Goal: Information Seeking & Learning: Learn about a topic

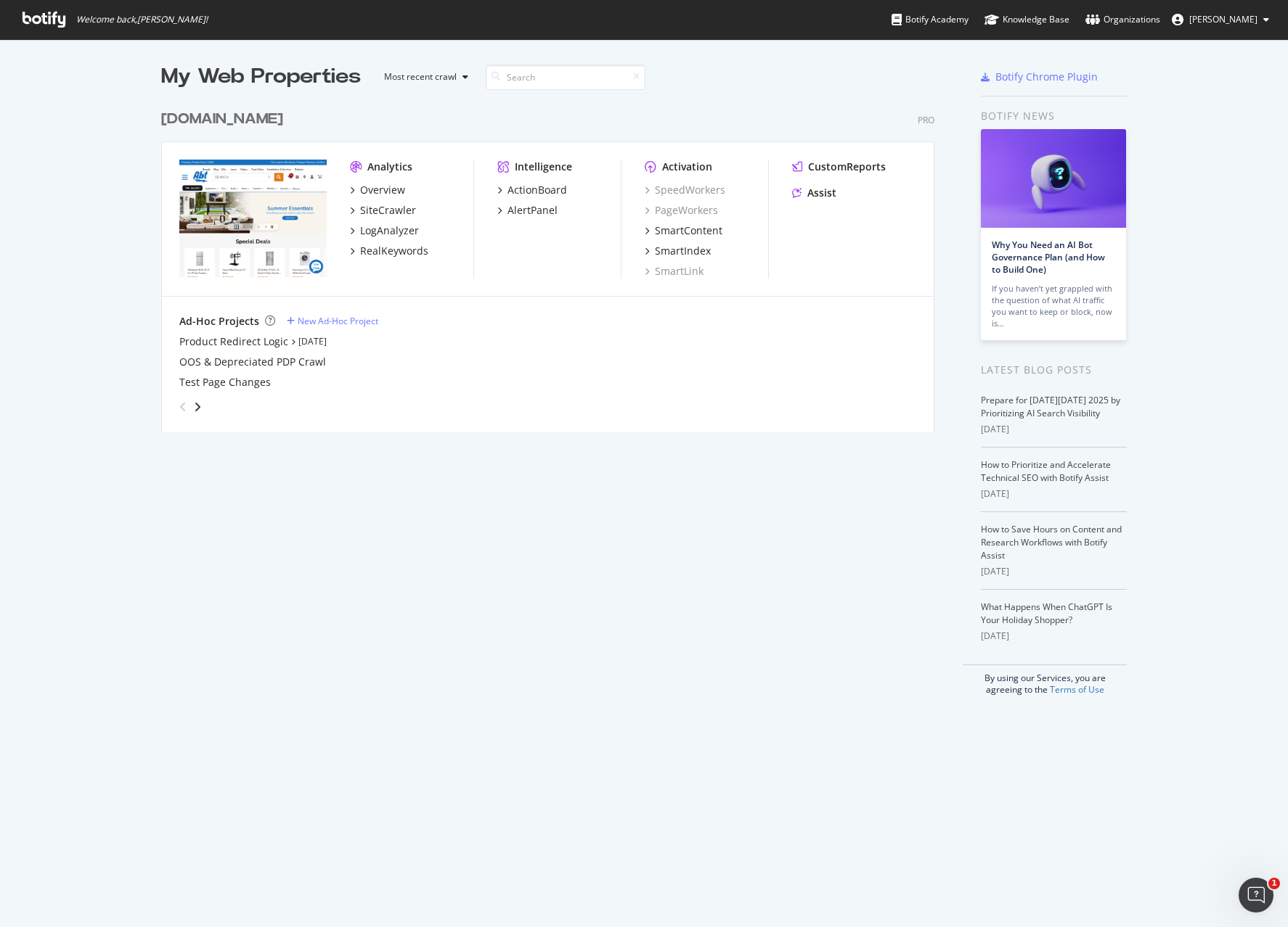
scroll to position [916, 1266]
click at [364, 188] on div "Overview" at bounding box center [383, 190] width 45 height 15
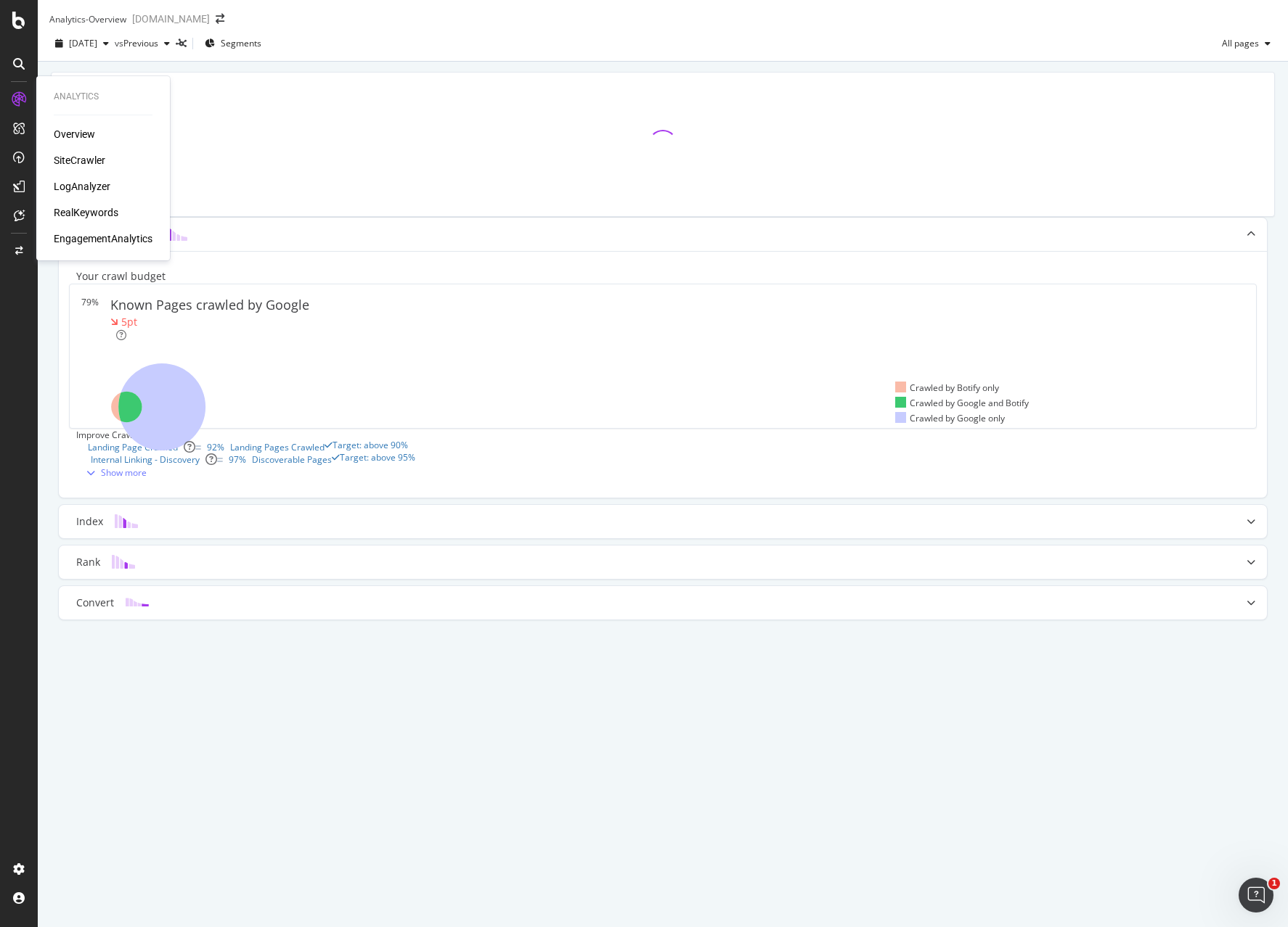
click at [85, 211] on div "RealKeywords" at bounding box center [85, 213] width 65 height 15
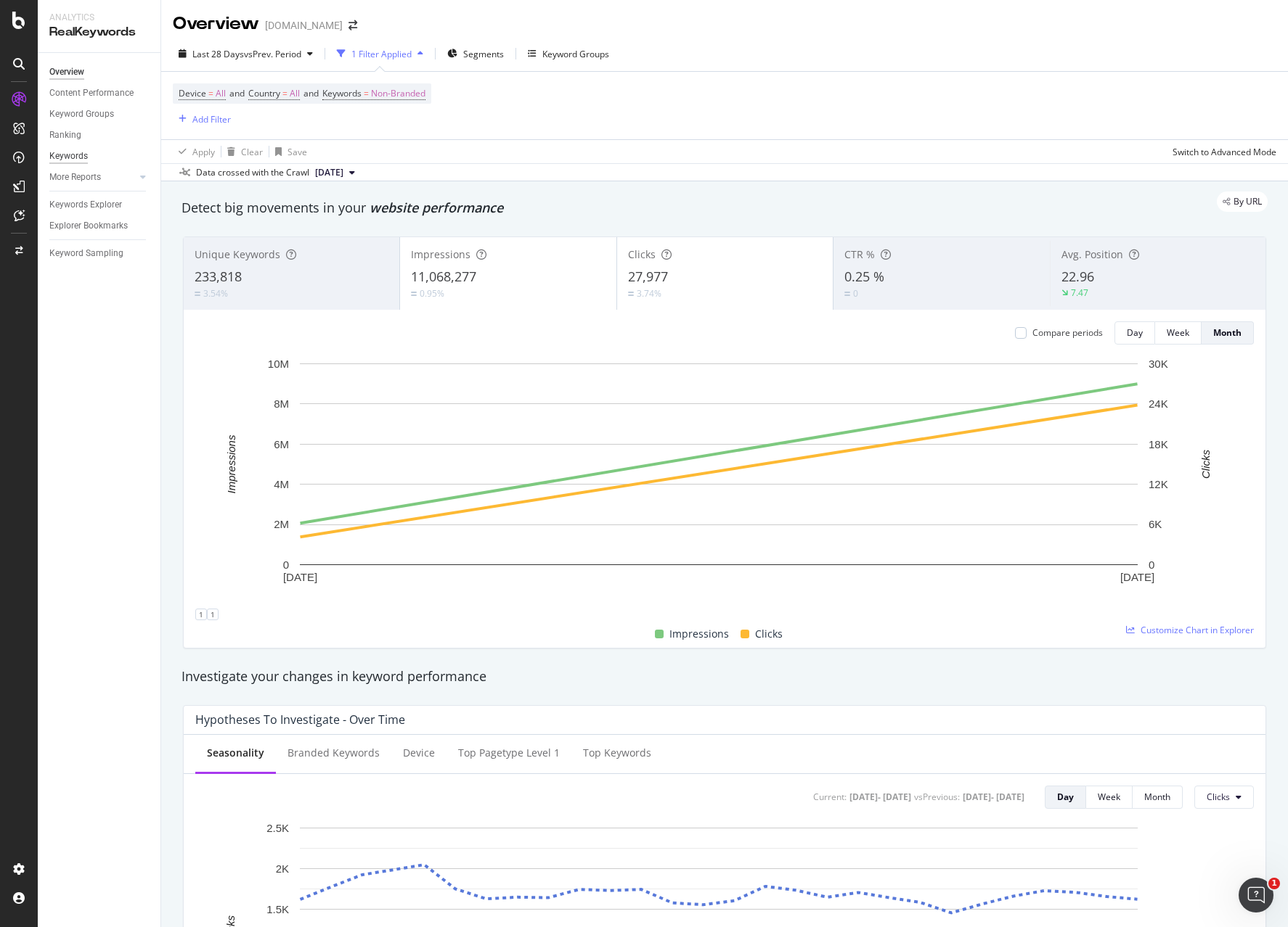
click at [85, 152] on div "Keywords" at bounding box center [68, 156] width 38 height 15
